Goal: Find specific page/section: Find specific page/section

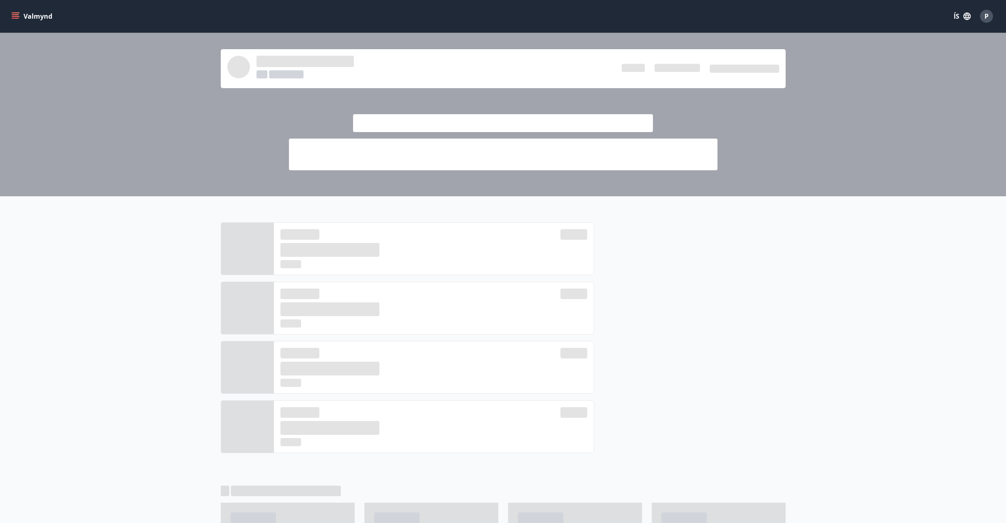
click at [13, 12] on icon "menu" at bounding box center [15, 16] width 8 height 8
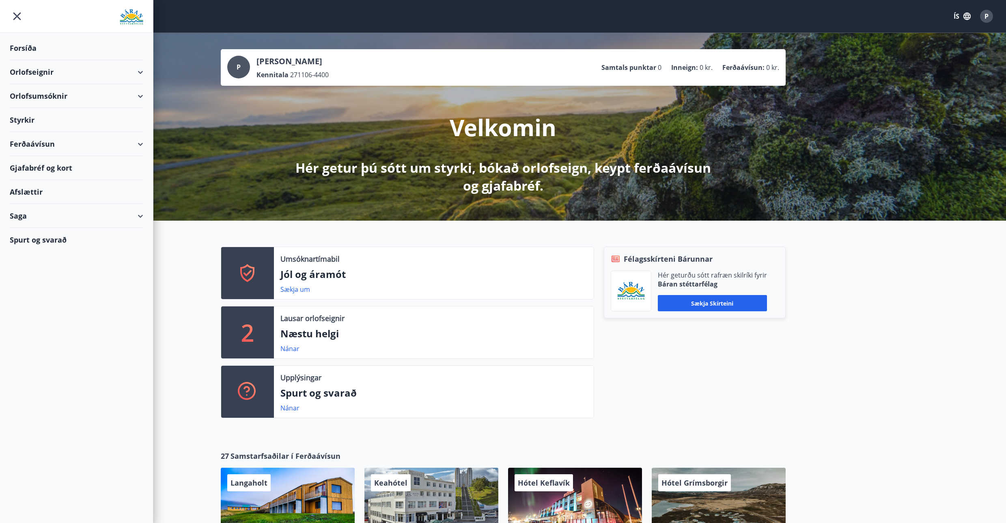
click at [955, 13] on button "ÍS" at bounding box center [963, 16] width 26 height 15
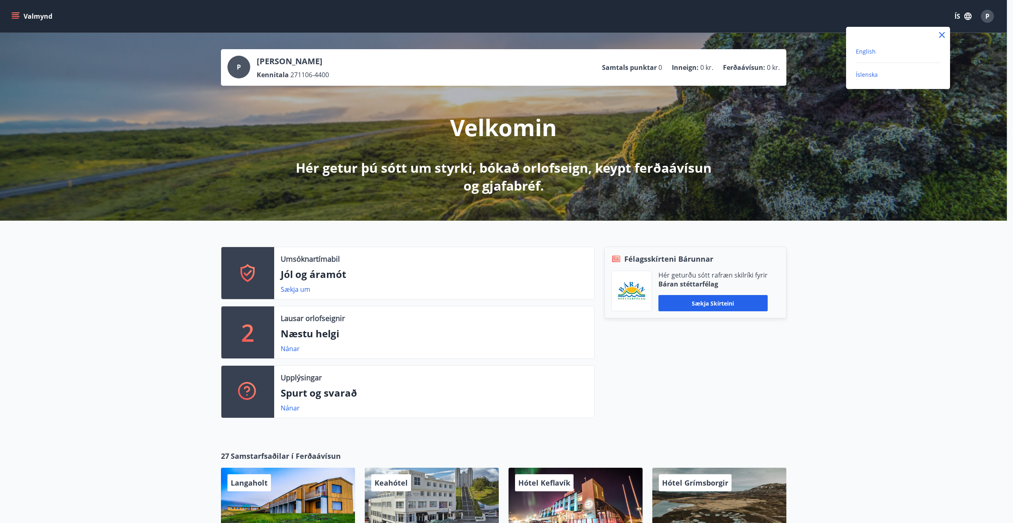
click at [862, 50] on span "English" at bounding box center [865, 52] width 20 height 8
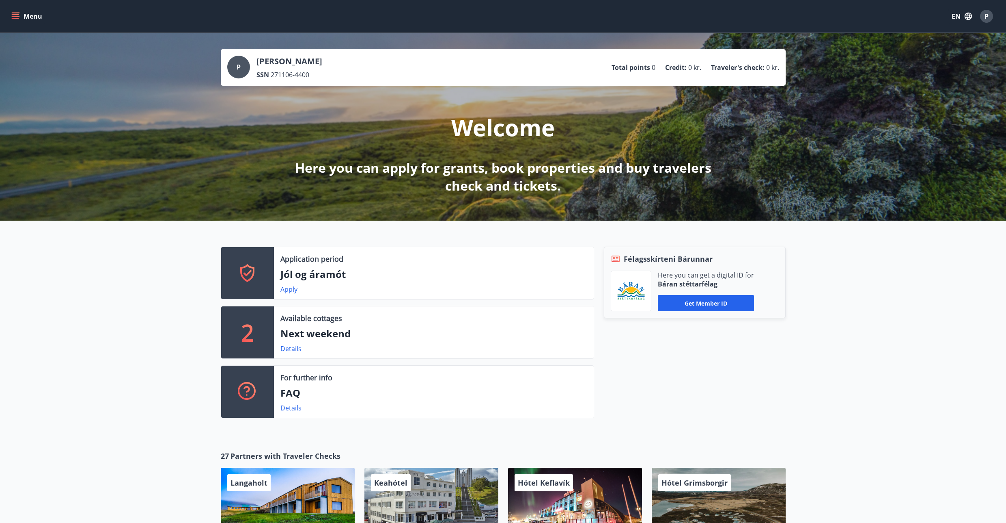
click at [23, 14] on button "Menu" at bounding box center [28, 16] width 36 height 15
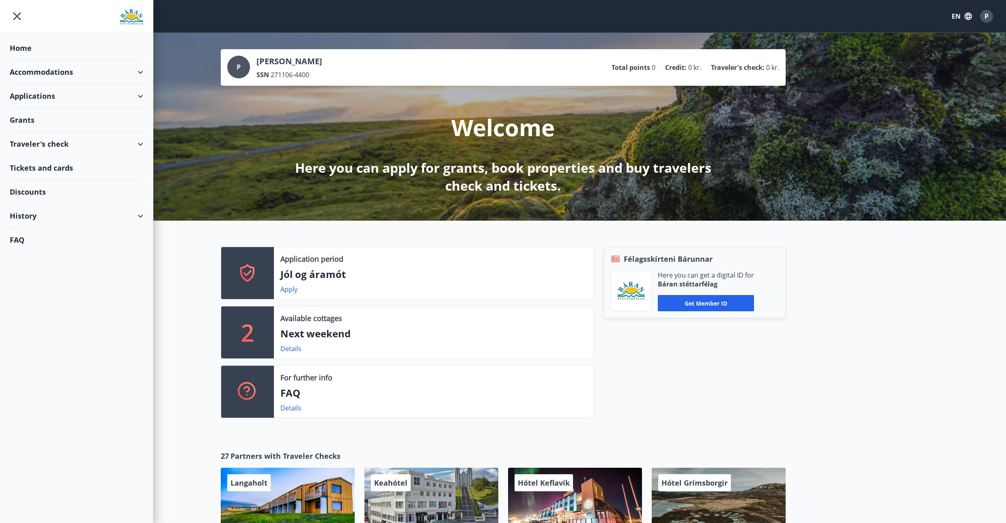
click at [138, 94] on div "Applications" at bounding box center [77, 96] width 134 height 24
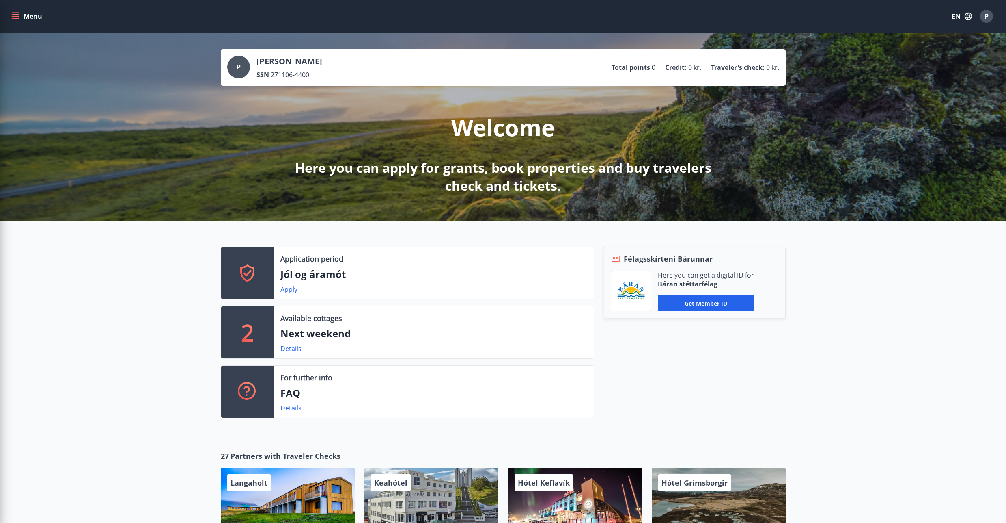
click at [197, 118] on div "P [PERSON_NAME] SSN 271106-4400 Total points 0 Credit : 0 kr. Traveler's check …" at bounding box center [503, 127] width 1006 height 188
click at [30, 13] on button "Menu" at bounding box center [28, 16] width 36 height 15
